Goal: Task Accomplishment & Management: Manage account settings

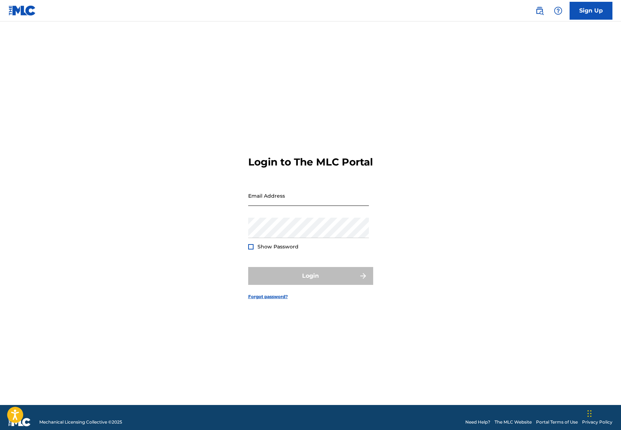
click at [285, 204] on input "Email Address" at bounding box center [308, 195] width 121 height 20
type input "[DOMAIN_NAME][EMAIL_ADDRESS][DOMAIN_NAME]"
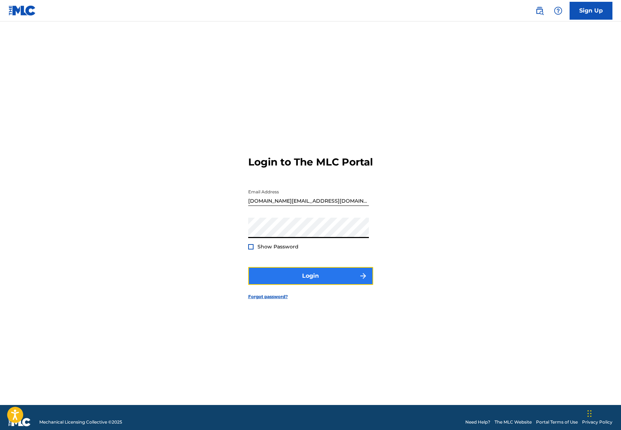
click at [286, 282] on button "Login" at bounding box center [310, 276] width 125 height 18
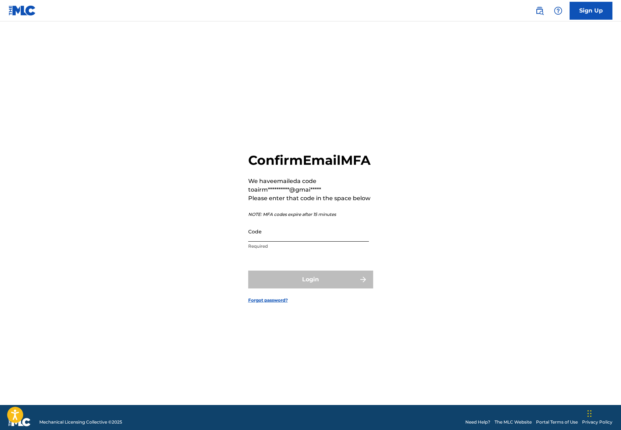
click at [266, 242] on input "Code" at bounding box center [308, 231] width 121 height 20
paste input "883758"
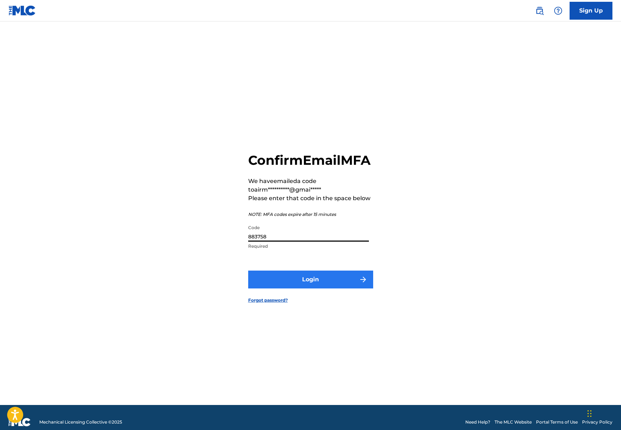
type input "883758"
click at [299, 288] on button "Login" at bounding box center [310, 279] width 125 height 18
